Goal: Task Accomplishment & Management: Use online tool/utility

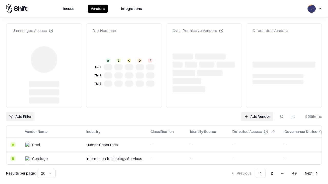
click at [257, 112] on link "Add Vendor" at bounding box center [257, 116] width 32 height 9
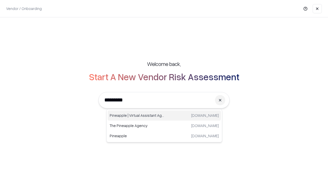
click at [164, 116] on div "Pineapple | Virtual Assistant Agency [DOMAIN_NAME]" at bounding box center [163, 116] width 113 height 10
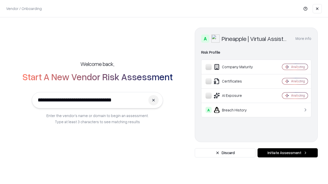
type input "**********"
click at [287, 153] on button "Initiate Assessment" at bounding box center [287, 152] width 60 height 9
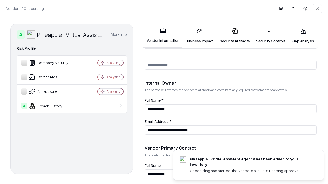
scroll to position [265, 0]
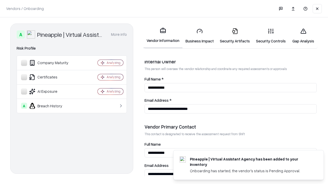
click at [234, 36] on link "Security Artifacts" at bounding box center [234, 36] width 36 height 24
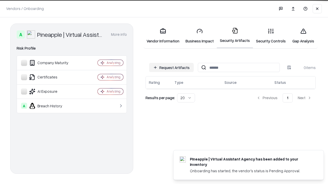
click at [171, 68] on button "Request Artifacts" at bounding box center [171, 67] width 45 height 9
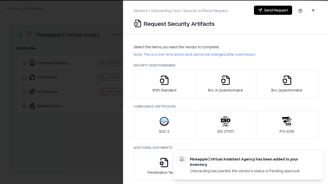
click at [286, 84] on icon "button" at bounding box center [286, 80] width 10 height 10
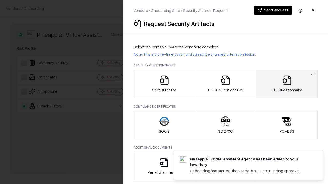
click at [225, 84] on icon "button" at bounding box center [225, 80] width 10 height 10
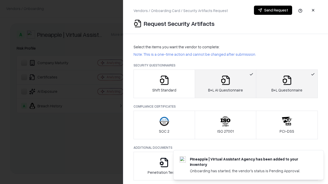
click at [273, 10] on button "Send Request" at bounding box center [273, 10] width 38 height 9
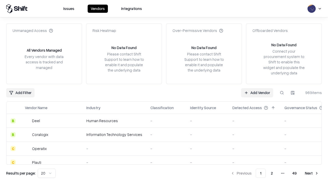
click at [281, 93] on button at bounding box center [281, 92] width 9 height 9
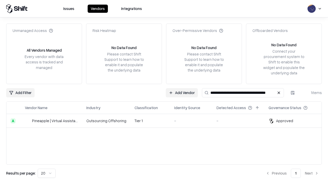
type input "**********"
click at [167, 121] on td "Tier 1" at bounding box center [150, 121] width 40 height 14
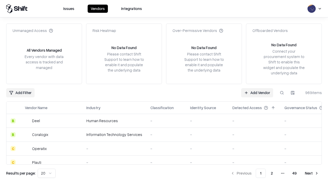
click at [257, 93] on link "Add Vendor" at bounding box center [257, 92] width 32 height 9
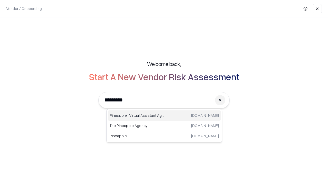
click at [164, 116] on div "Pineapple | Virtual Assistant Agency [DOMAIN_NAME]" at bounding box center [163, 116] width 113 height 10
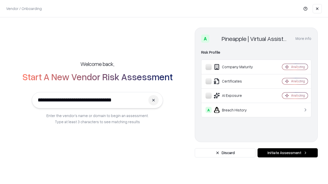
type input "**********"
click at [287, 153] on button "Initiate Assessment" at bounding box center [287, 152] width 60 height 9
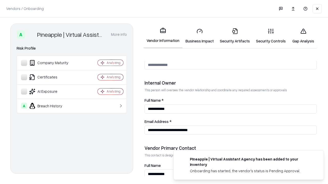
scroll to position [265, 0]
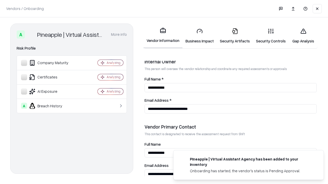
click at [303, 36] on link "Gap Analysis" at bounding box center [302, 36] width 29 height 24
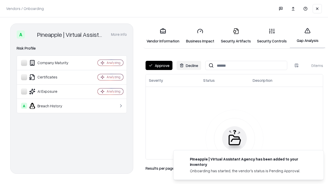
click at [159, 66] on button "Approve" at bounding box center [158, 65] width 27 height 9
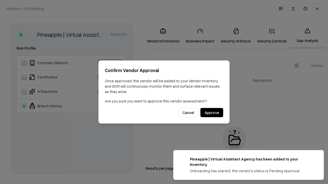
click at [211, 113] on button "Approve" at bounding box center [211, 112] width 23 height 9
